Goal: Task Accomplishment & Management: Use online tool/utility

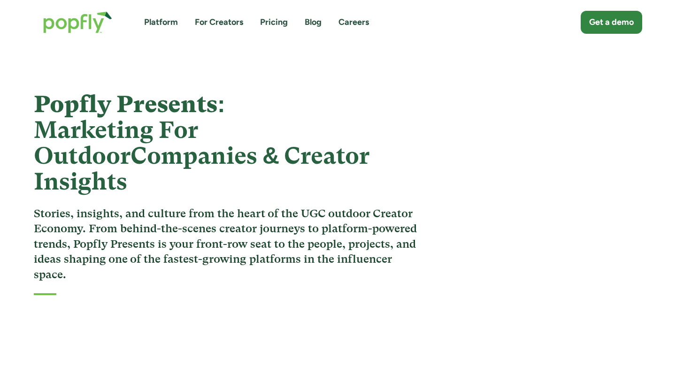
click at [213, 19] on link "For Creators" at bounding box center [219, 22] width 48 height 12
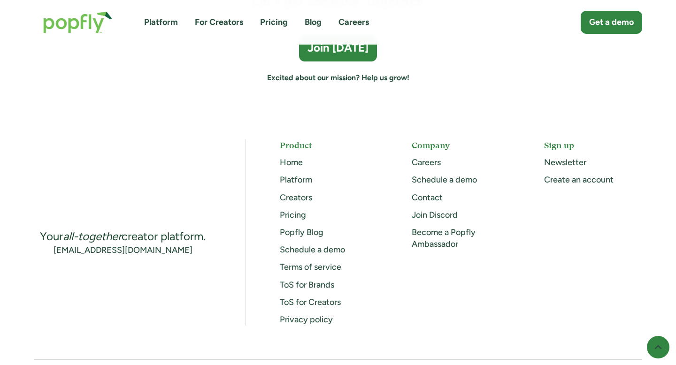
scroll to position [2644, 0]
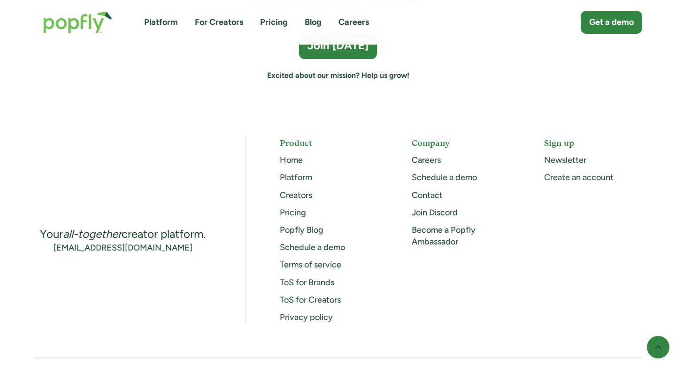
click at [300, 195] on link "Creators" at bounding box center [296, 195] width 32 height 10
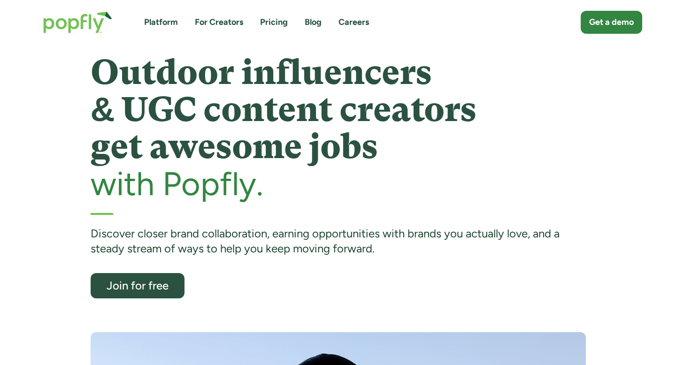
click at [359, 23] on link "Careers" at bounding box center [353, 22] width 31 height 12
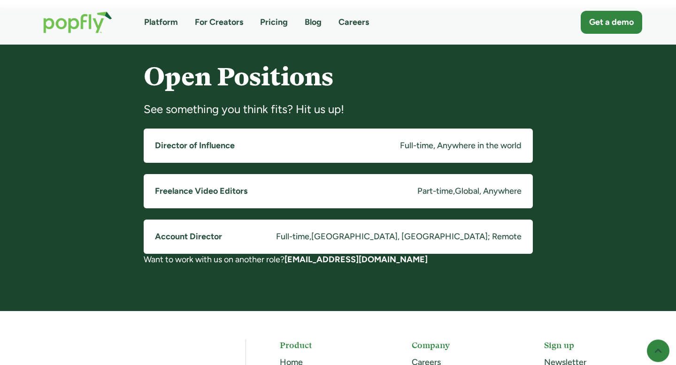
scroll to position [718, 0]
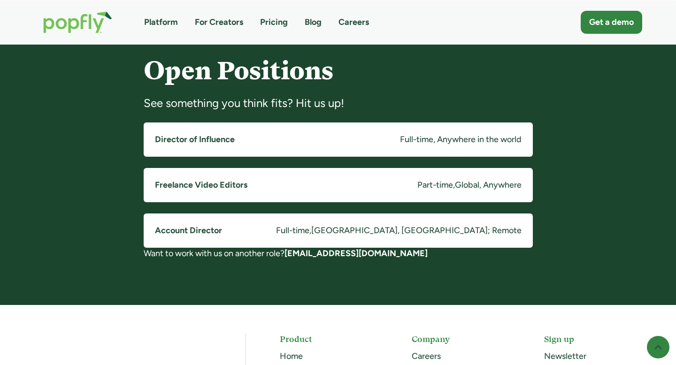
click at [351, 186] on link "Freelance Video Editors Part-time , Global, Anywhere" at bounding box center [338, 185] width 389 height 34
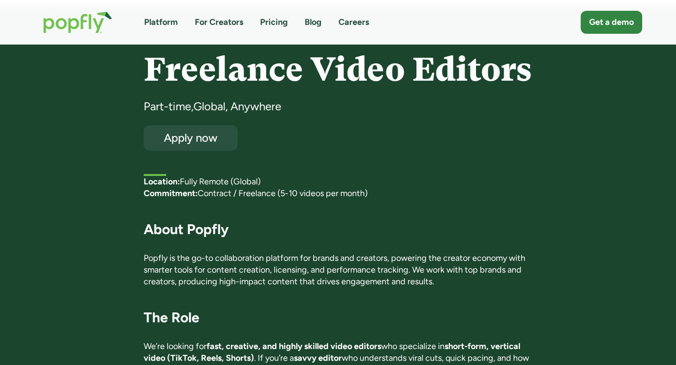
scroll to position [42, 0]
